Goal: Find specific page/section: Find specific page/section

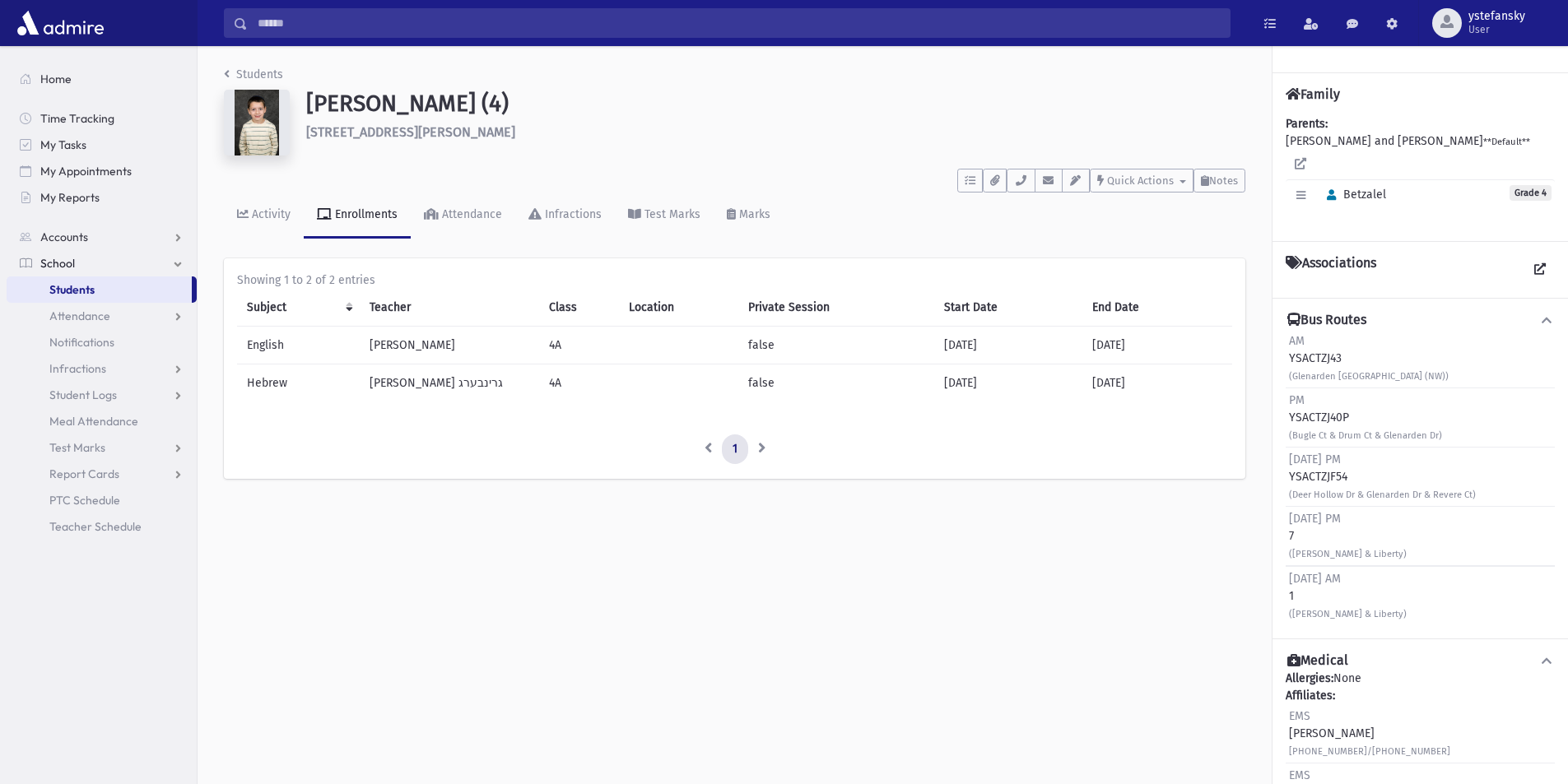
click at [87, 284] on span "Students" at bounding box center [72, 290] width 45 height 15
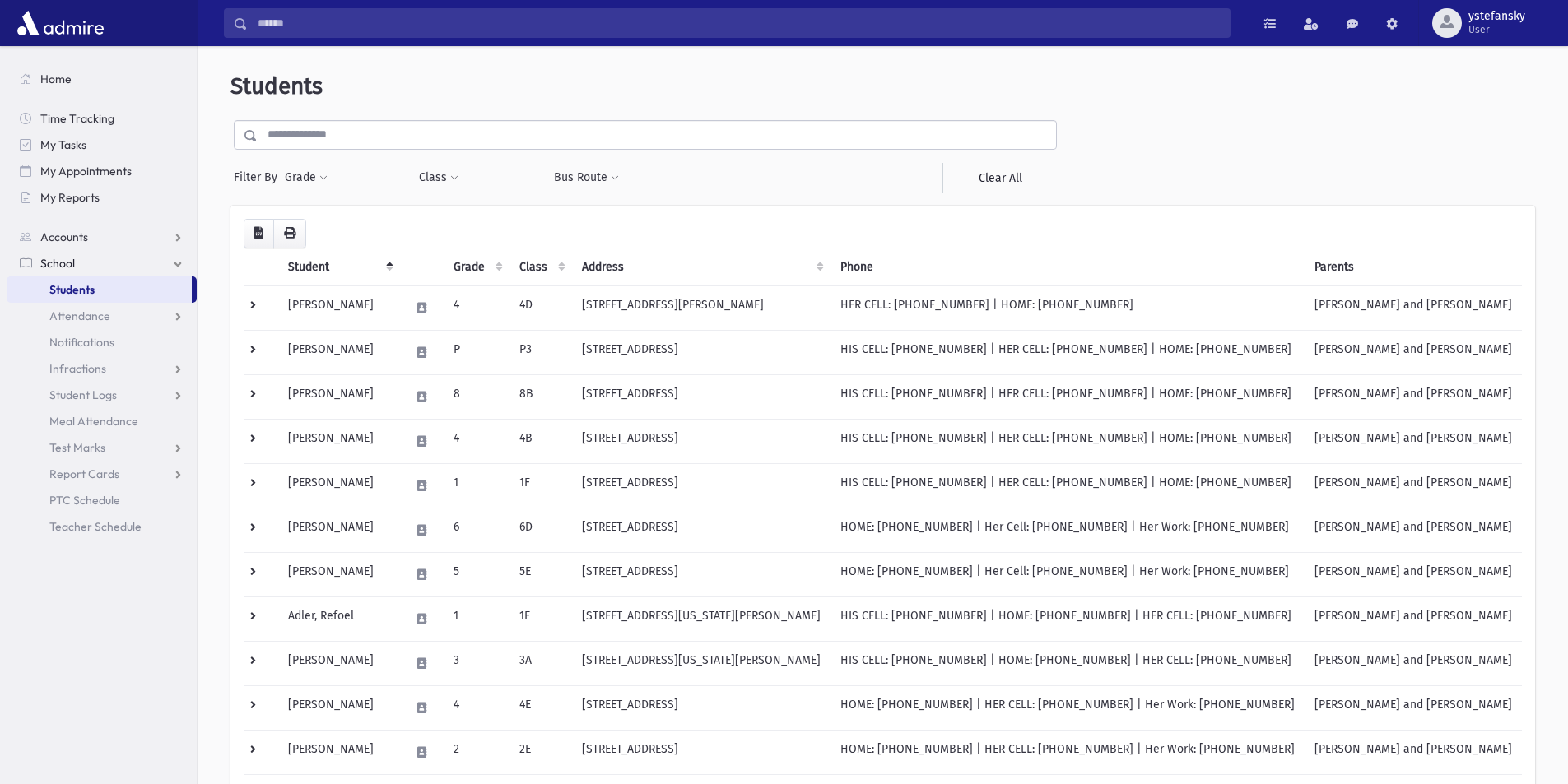
click at [687, 138] on input "text" at bounding box center [656, 135] width 798 height 29
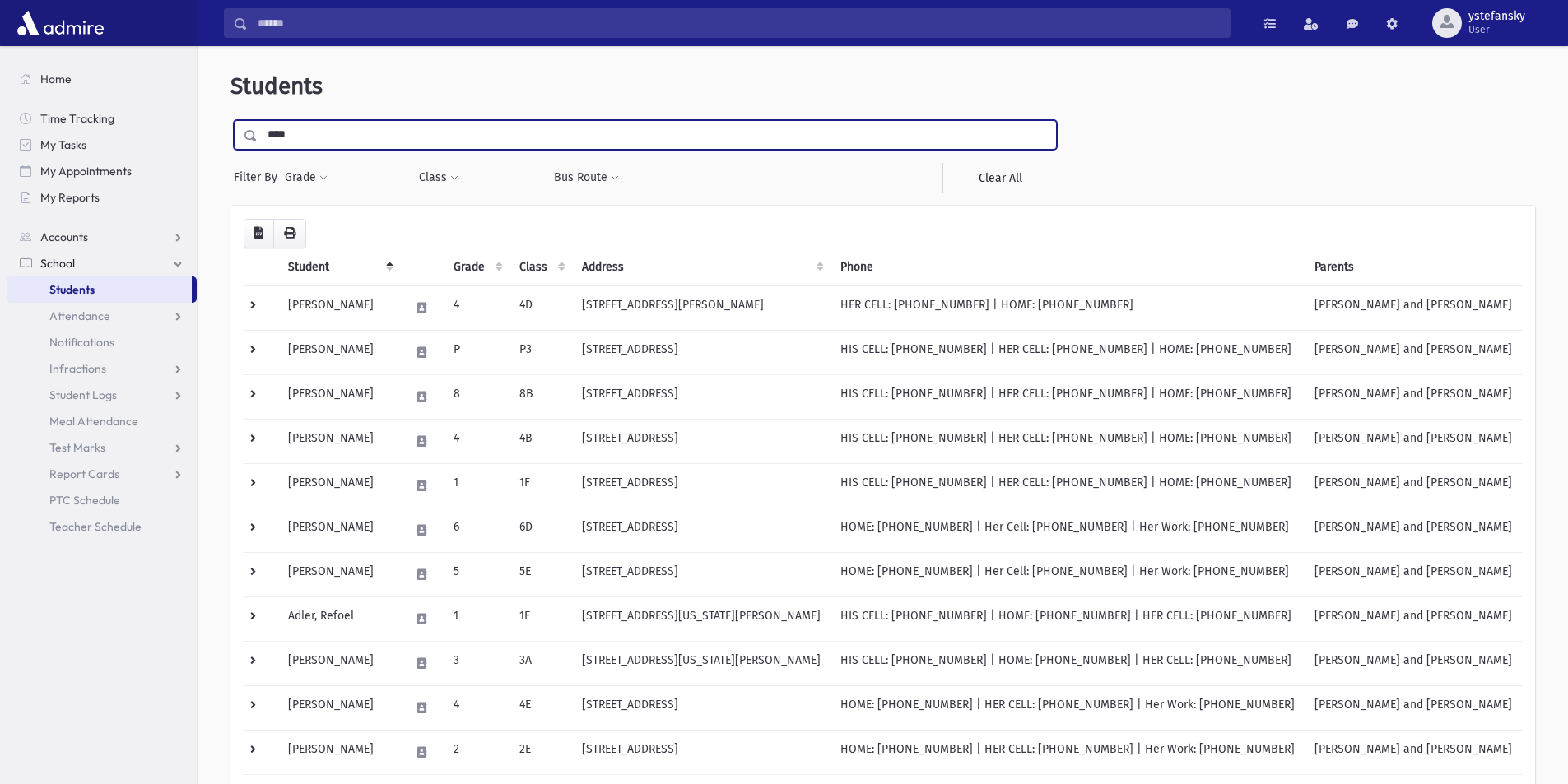
type input "****"
click at [230, 120] on input "submit" at bounding box center [253, 131] width 46 height 22
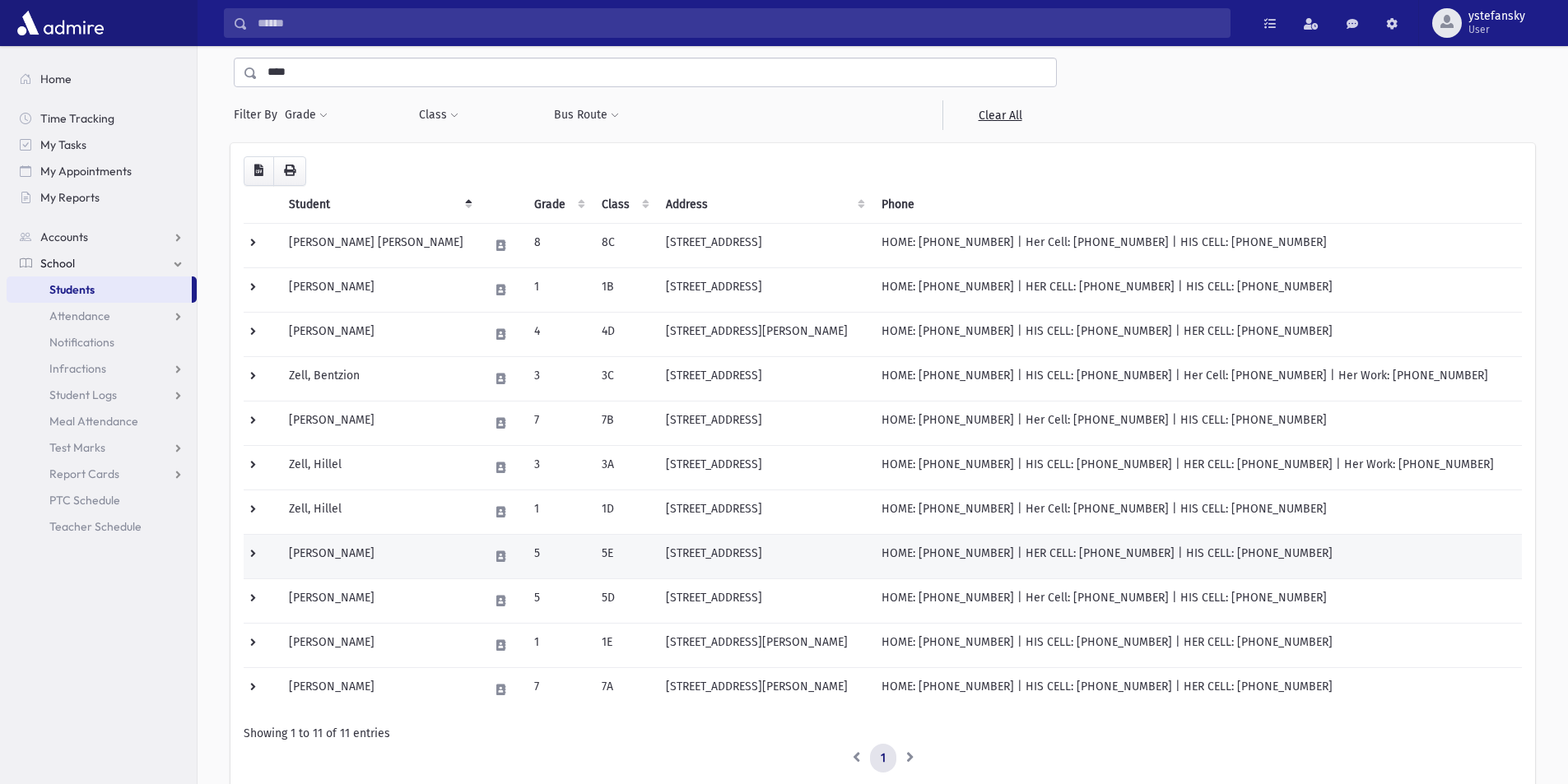
scroll to position [82, 0]
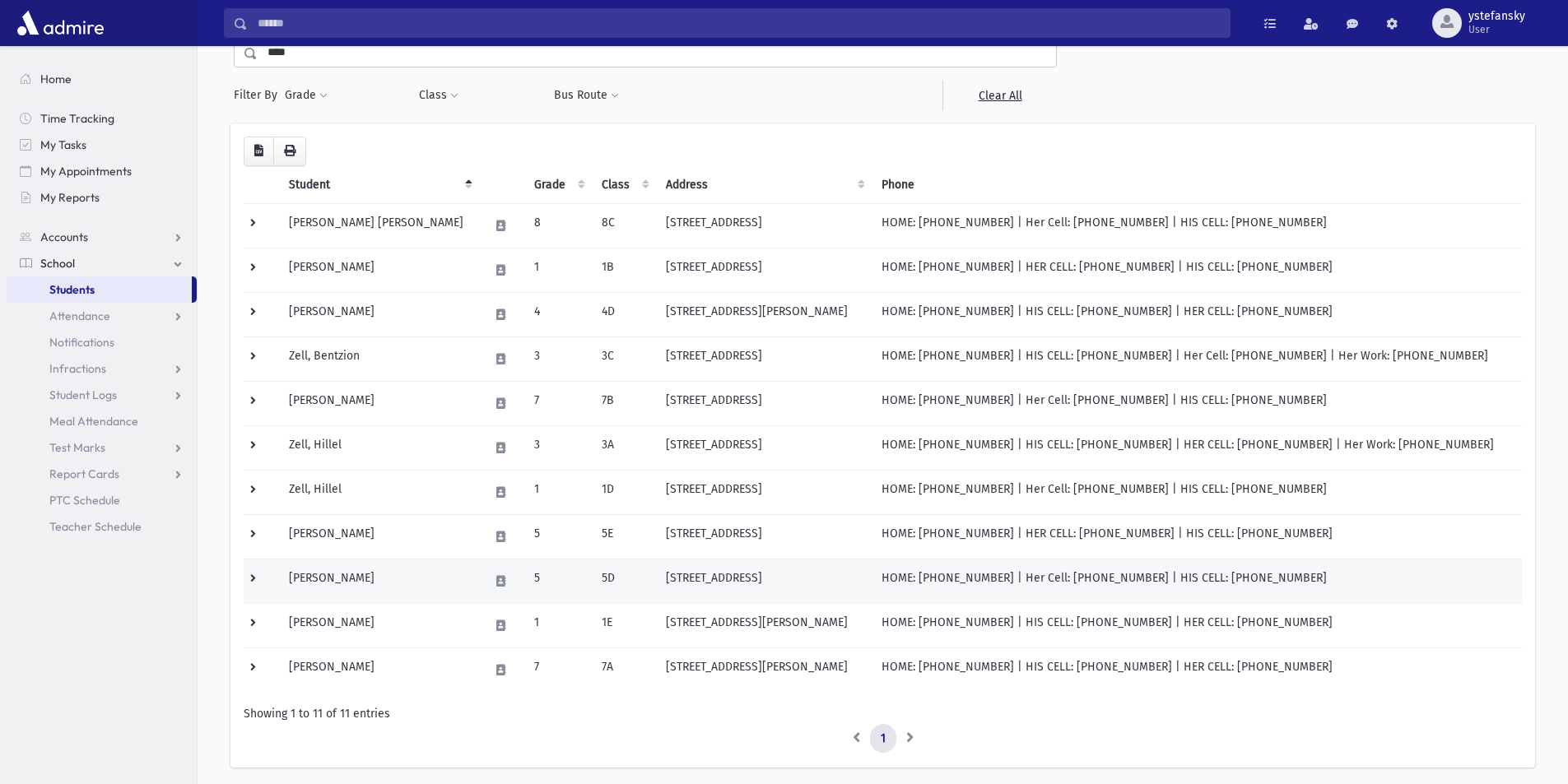
click at [365, 575] on td "Zell, Shmuel" at bounding box center [379, 580] width 200 height 45
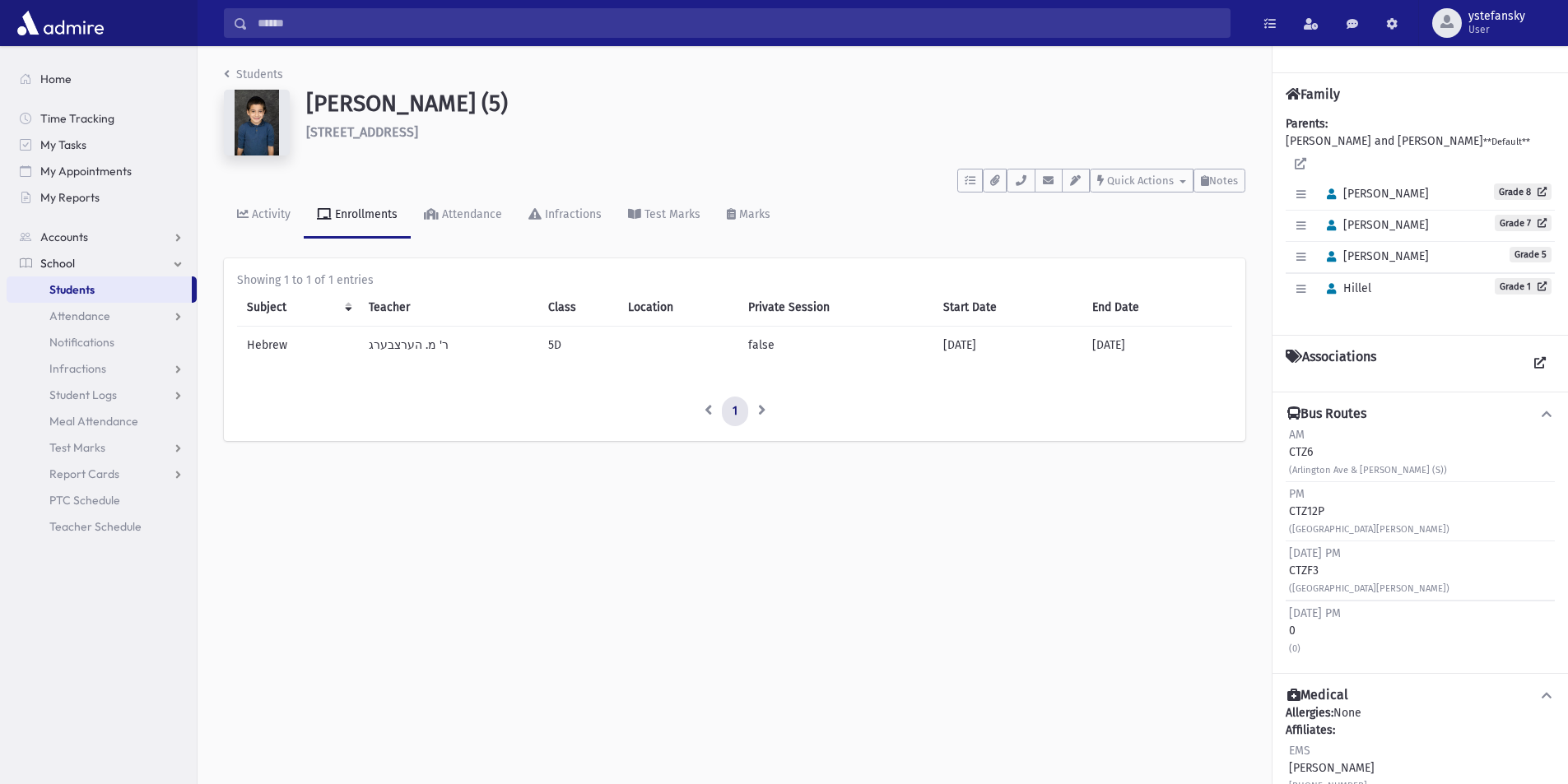
click at [850, 529] on div "Students [PERSON_NAME] (5) [STREET_ADDRESS] **** To Do's No open tasks Show Lis…" at bounding box center [882, 415] width 1370 height 738
click at [99, 286] on link "Students" at bounding box center [99, 289] width 185 height 26
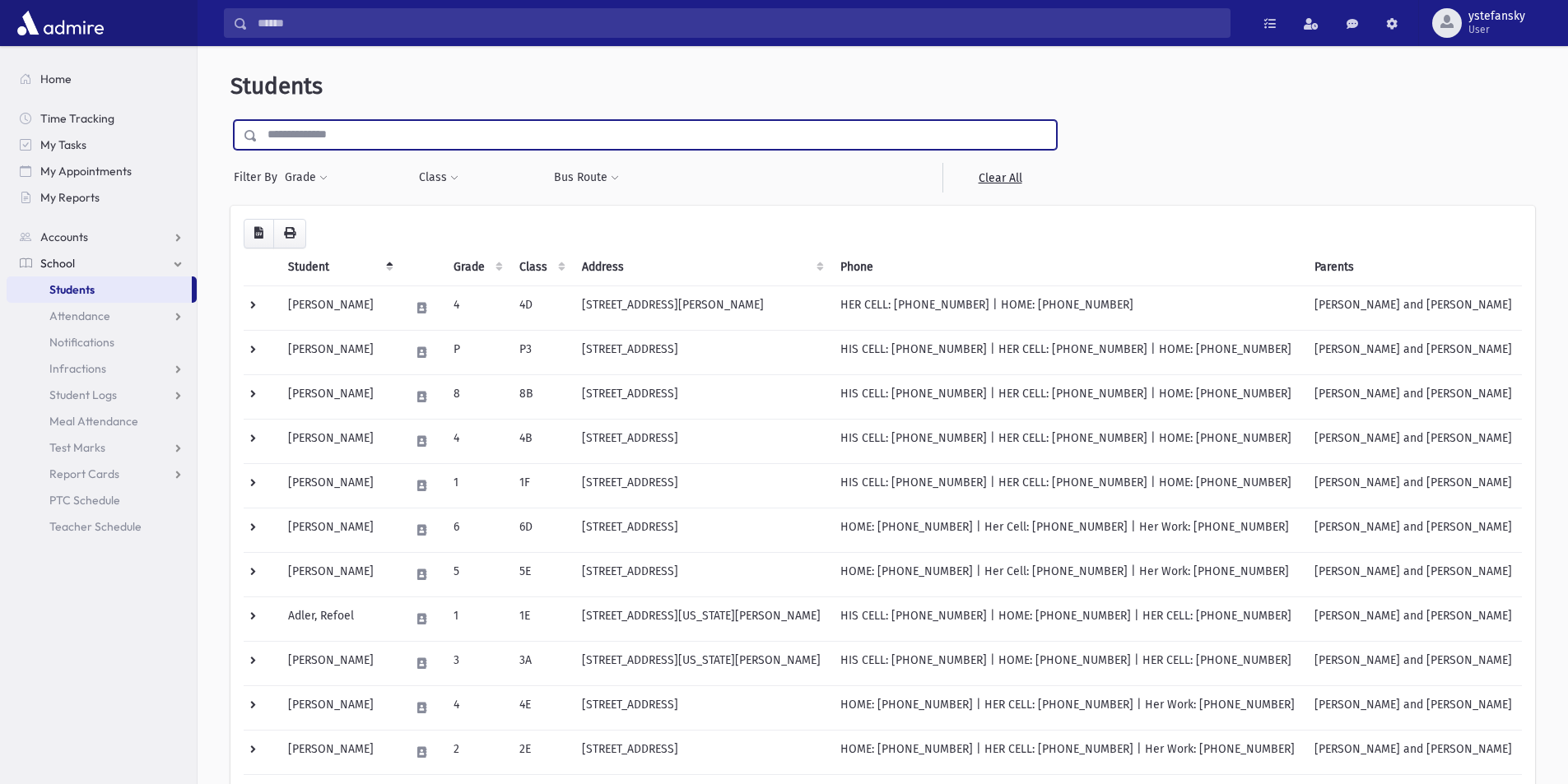
click at [492, 135] on input "text" at bounding box center [656, 135] width 798 height 29
type input "******"
click at [230, 120] on input "submit" at bounding box center [253, 131] width 46 height 22
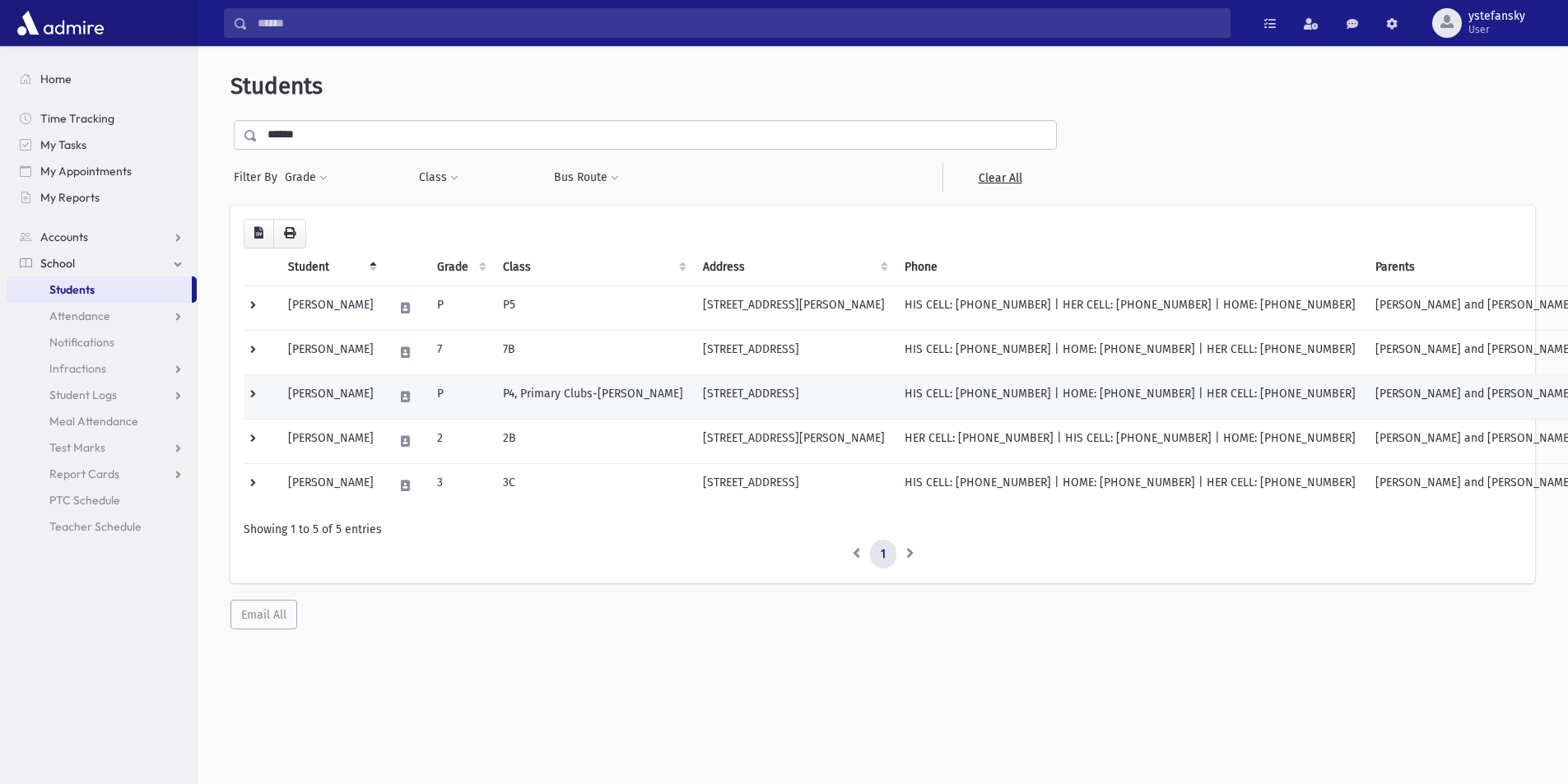
click at [555, 389] on td "P4, Primary Clubs-Mrs. Gorelick" at bounding box center [593, 396] width 200 height 45
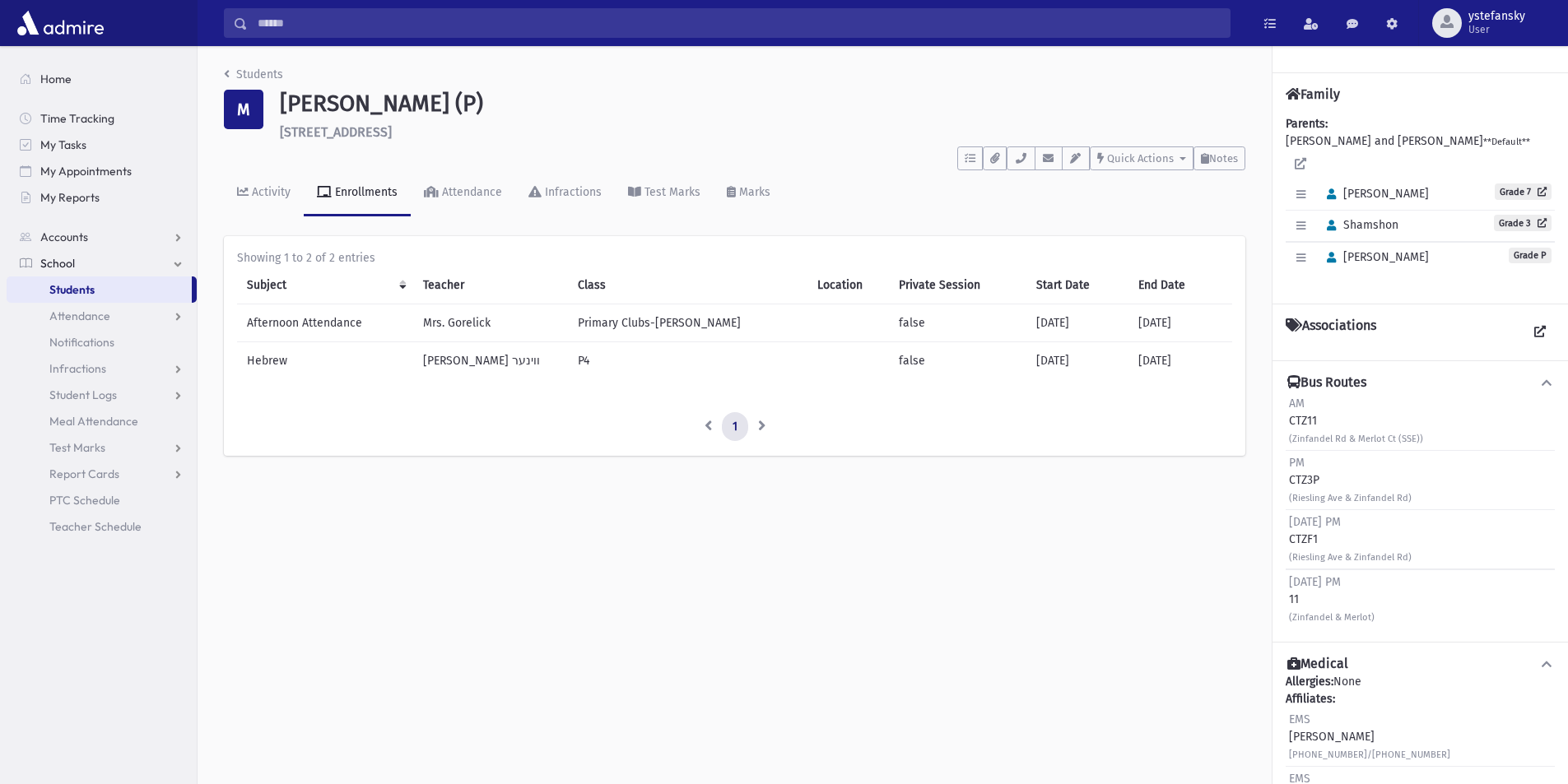
drag, startPoint x: 1290, startPoint y: 389, endPoint x: 1369, endPoint y: 607, distance: 231.9
click at [1369, 607] on div "AM CTZ11 (Zinfandel Rd & Merlot Ct (SSE)) PM CTZ3P (Riesling Ave & Zinfandel Rd…" at bounding box center [1420, 511] width 269 height 237
click at [1385, 603] on div "Sunday PM 11 (Zinfandel & Merlot)" at bounding box center [1420, 599] width 269 height 59
click at [1379, 601] on div "Sunday PM 11 (Zinfandel & Merlot)" at bounding box center [1420, 599] width 269 height 59
drag, startPoint x: 1377, startPoint y: 600, endPoint x: 1288, endPoint y: 392, distance: 226.2
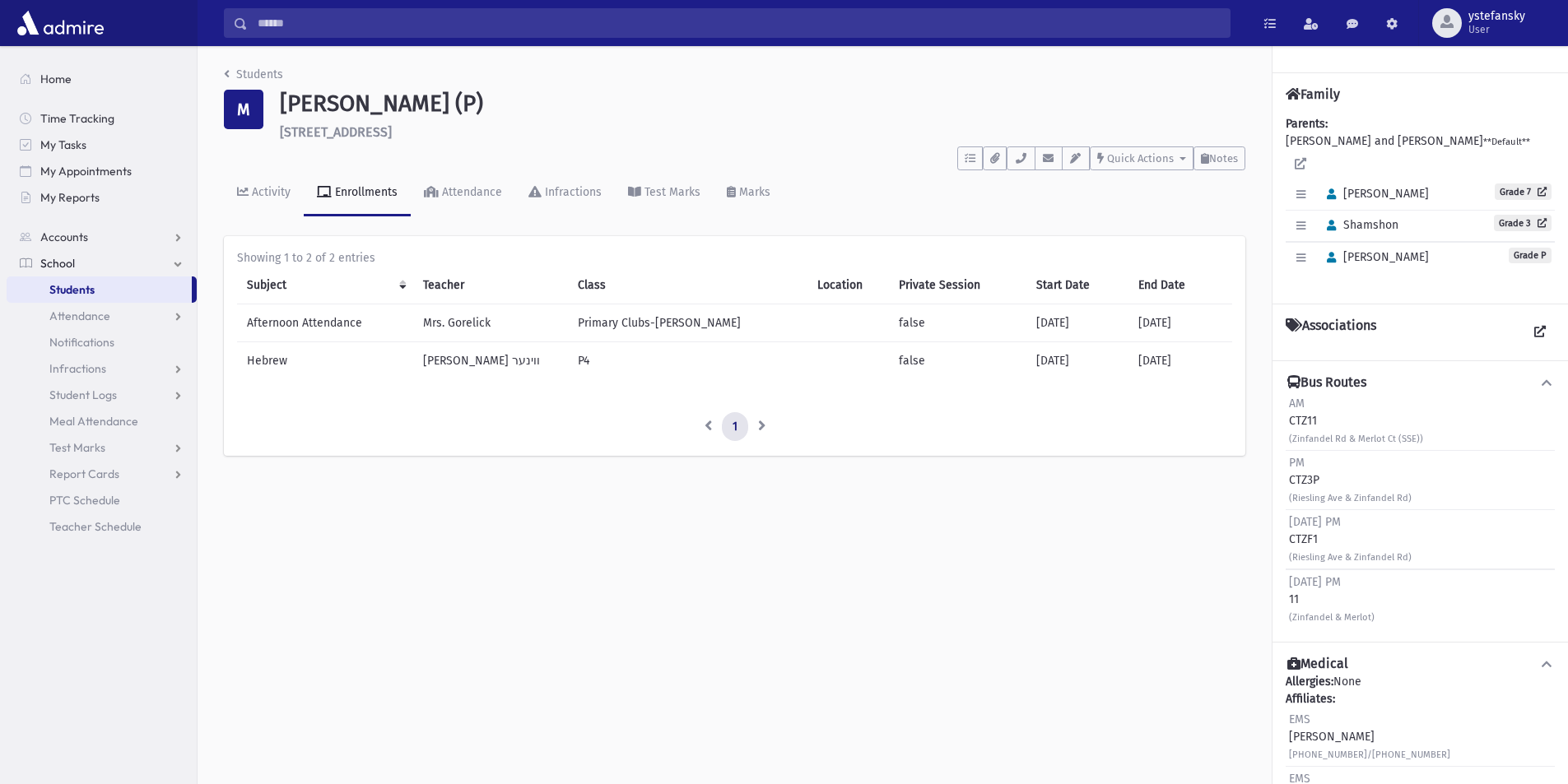
click at [1288, 392] on div "AM CTZ11 (Zinfandel Rd & Merlot Ct (SSE)) PM CTZ3P (Riesling Ave & Zinfandel Rd…" at bounding box center [1420, 511] width 269 height 237
click at [1314, 582] on div "Sunday PM 11 (Zinfandel & Merlot)" at bounding box center [1332, 600] width 86 height 52
click at [1296, 583] on div "Sunday PM 11 (Zinfandel & Merlot)" at bounding box center [1332, 600] width 86 height 52
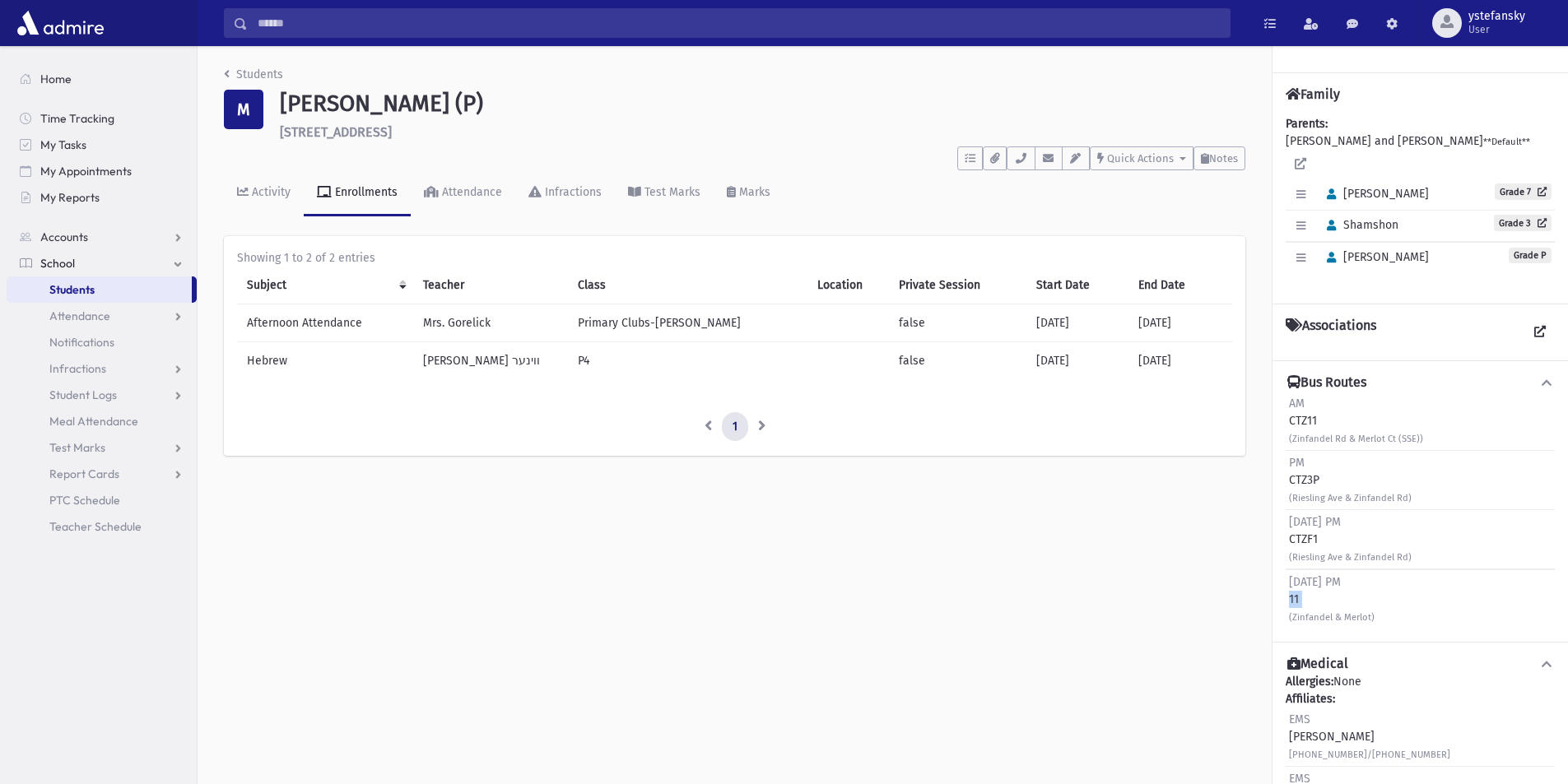
click at [1296, 583] on div "Sunday PM 11 (Zinfandel & Merlot)" at bounding box center [1332, 600] width 86 height 52
click at [1298, 586] on div "Sunday PM 11 (Zinfandel & Merlot)" at bounding box center [1332, 600] width 86 height 52
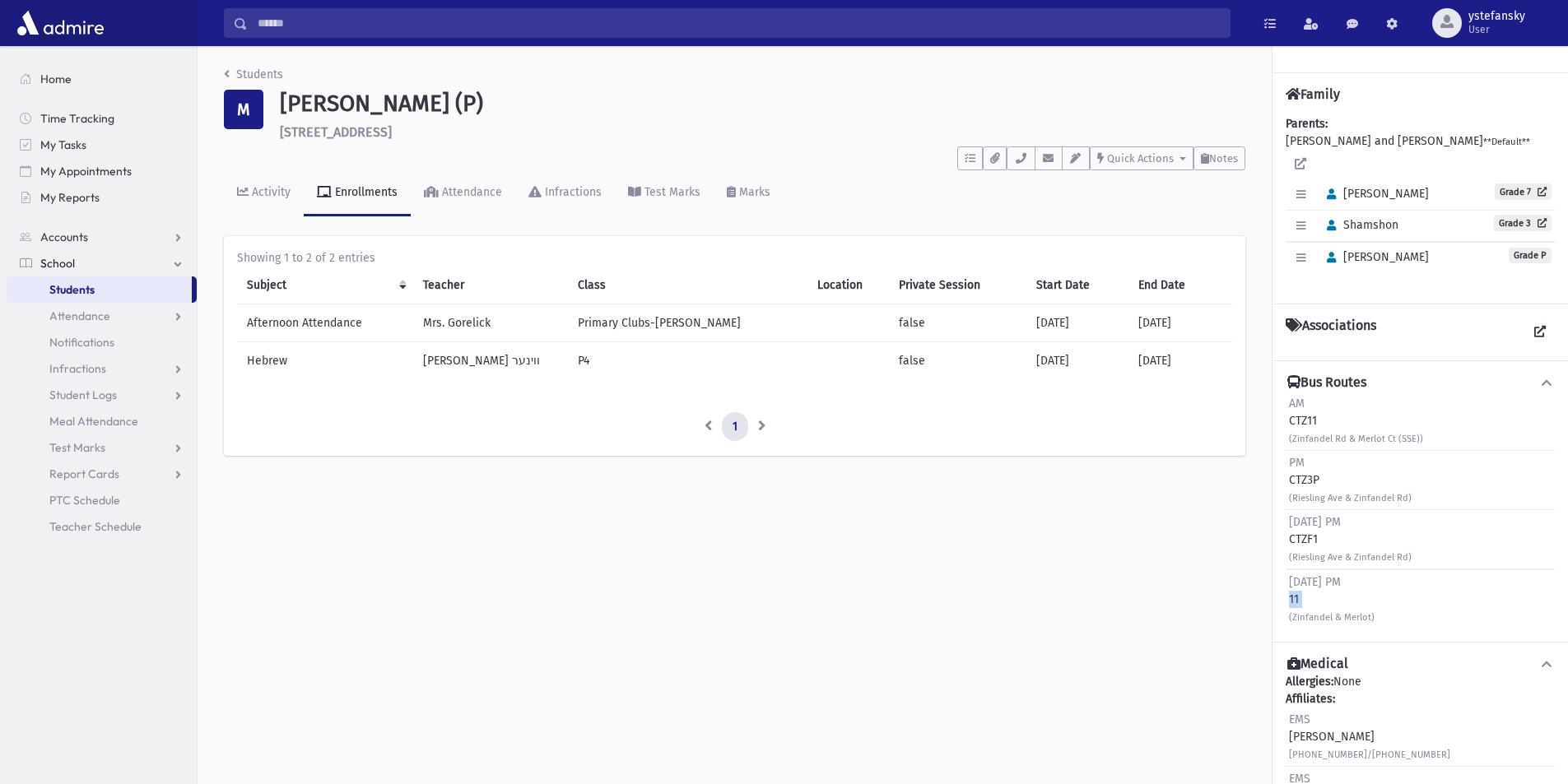
click at [1298, 586] on div "Sunday PM 11 (Zinfandel & Merlot)" at bounding box center [1332, 600] width 86 height 52
